Goal: Task Accomplishment & Management: Use online tool/utility

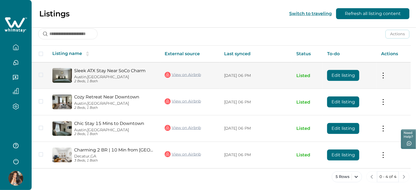
click at [139, 77] on p "[GEOGRAPHIC_DATA], [GEOGRAPHIC_DATA]" at bounding box center [115, 76] width 82 height 5
click at [113, 70] on link "Sleek ATX Stay Near SoCo Charm" at bounding box center [115, 70] width 82 height 5
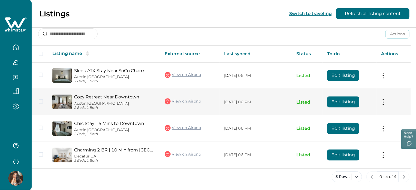
click at [108, 99] on div "Cozy Retreat Near [GEOGRAPHIC_DATA], [GEOGRAPHIC_DATA] 2 Beds, 1 Bath" at bounding box center [114, 101] width 84 height 15
click at [97, 95] on link "Cozy Retreat Near Downtown" at bounding box center [115, 96] width 82 height 5
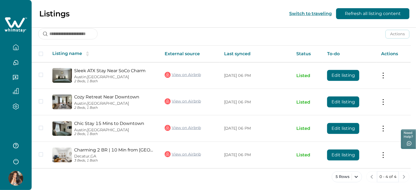
click at [18, 48] on icon "button" at bounding box center [15, 46] width 5 height 5
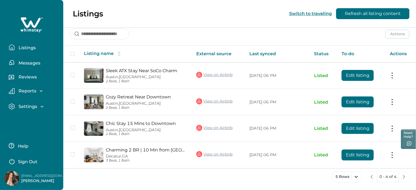
click at [21, 47] on p "Listings" at bounding box center [26, 47] width 19 height 5
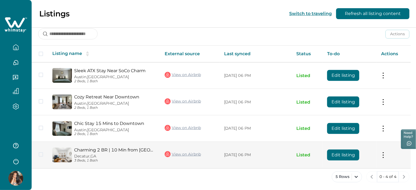
click at [156, 149] on link "Charming 2 BR | 10 Min from [GEOGRAPHIC_DATA]" at bounding box center [115, 149] width 82 height 5
click at [191, 156] on link "View on Airbnb" at bounding box center [183, 153] width 36 height 7
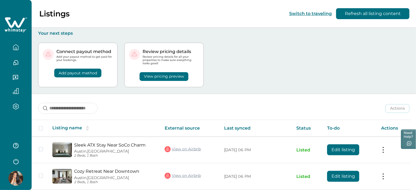
click at [248, 65] on div "Connect payout method Add your payout method to get paid for your bookings. Add…" at bounding box center [223, 65] width 371 height 58
click at [254, 53] on div "Connect payout method Add your payout method to get paid for your bookings. Add…" at bounding box center [223, 65] width 371 height 58
drag, startPoint x: 14, startPoint y: 46, endPoint x: 29, endPoint y: 71, distance: 28.7
click at [14, 47] on icon "button" at bounding box center [16, 47] width 6 height 6
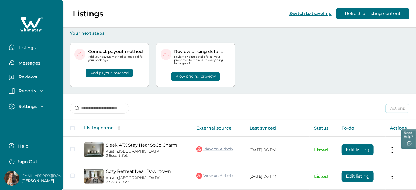
click at [27, 48] on p "Listings" at bounding box center [26, 47] width 19 height 5
